Goal: Information Seeking & Learning: Find specific fact

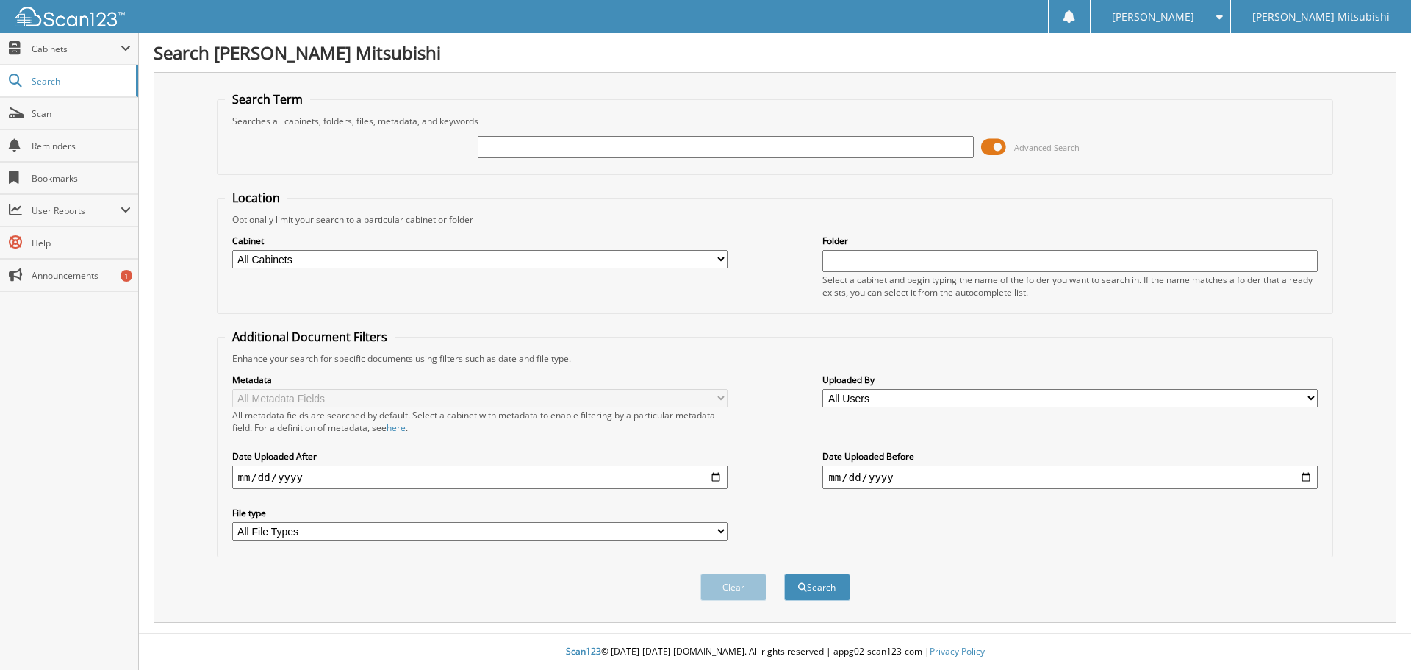
click at [727, 146] on input "text" at bounding box center [725, 147] width 495 height 22
type input "[PERSON_NAME]"
click at [784, 573] on button "Search" at bounding box center [817, 586] width 66 height 27
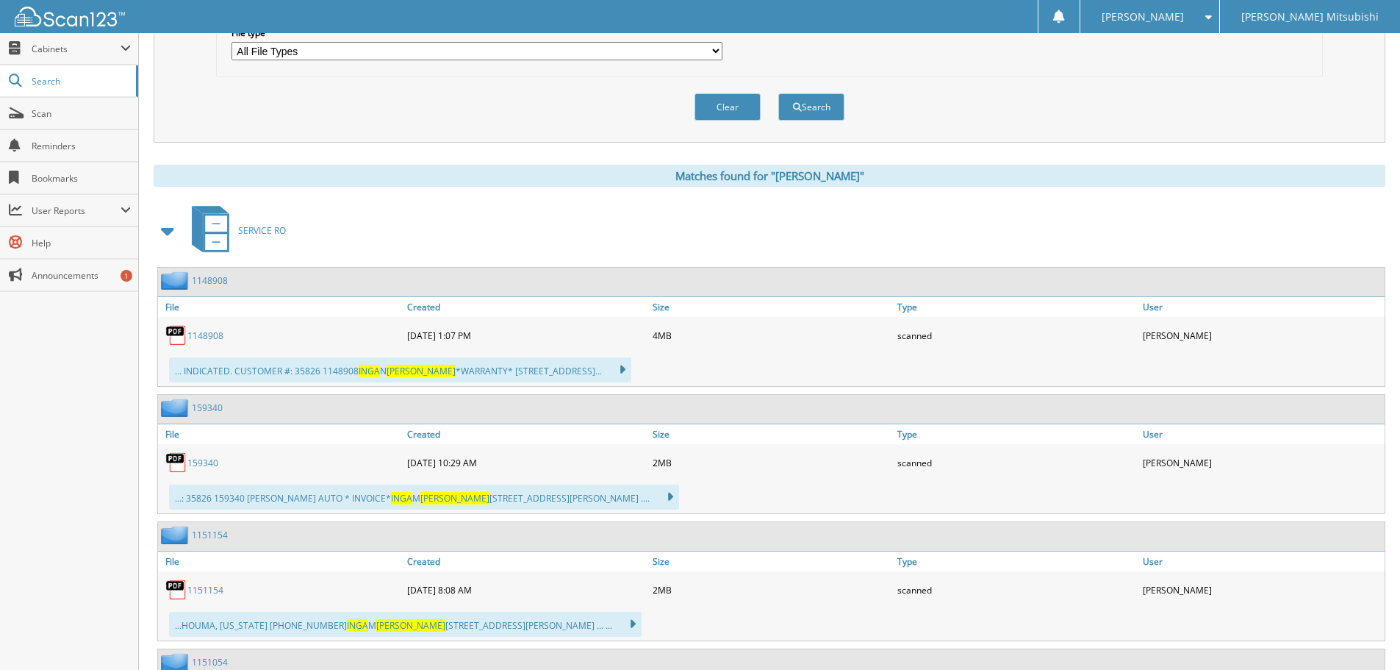
scroll to position [424, 0]
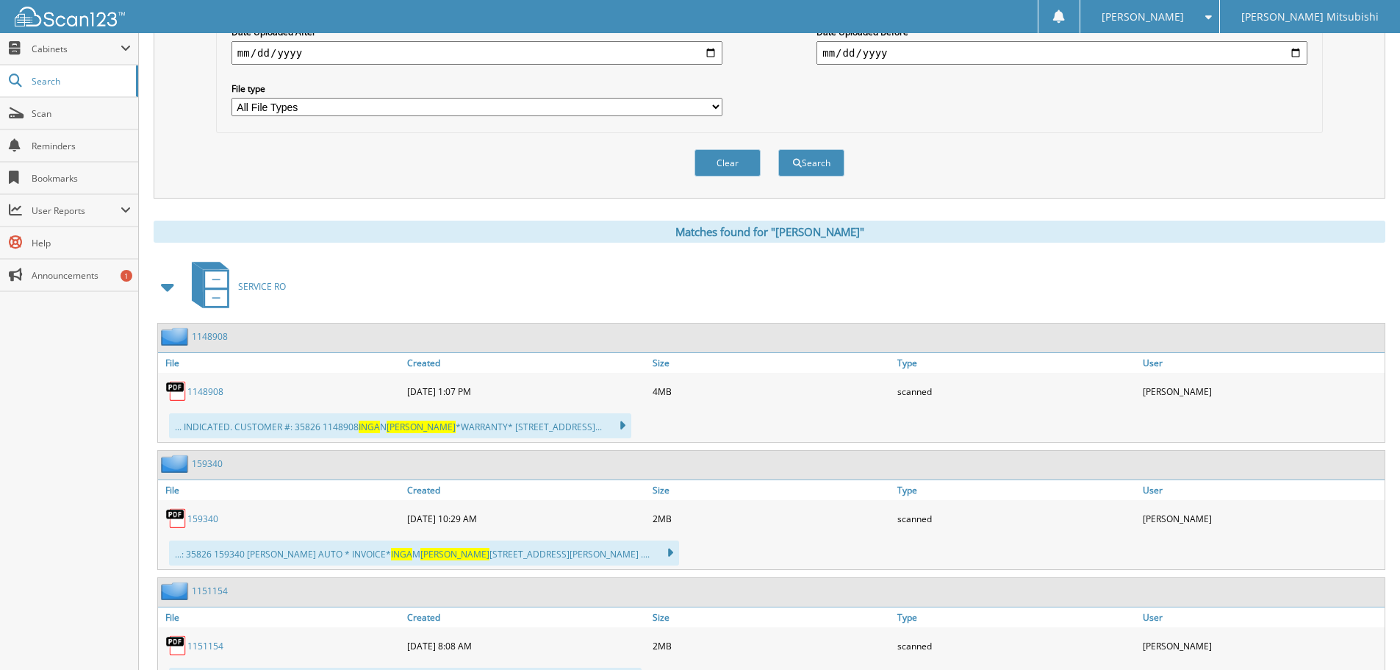
click at [208, 520] on link "159340" at bounding box center [202, 518] width 31 height 12
